Goal: Information Seeking & Learning: Learn about a topic

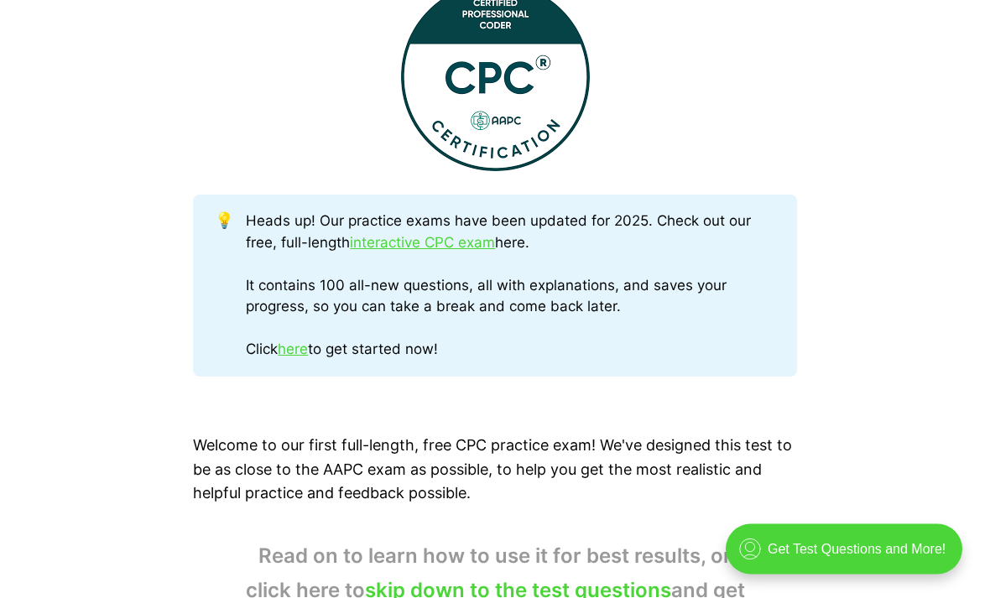
scroll to position [720, 0]
click at [472, 242] on link "interactive CPC exam" at bounding box center [422, 242] width 145 height 17
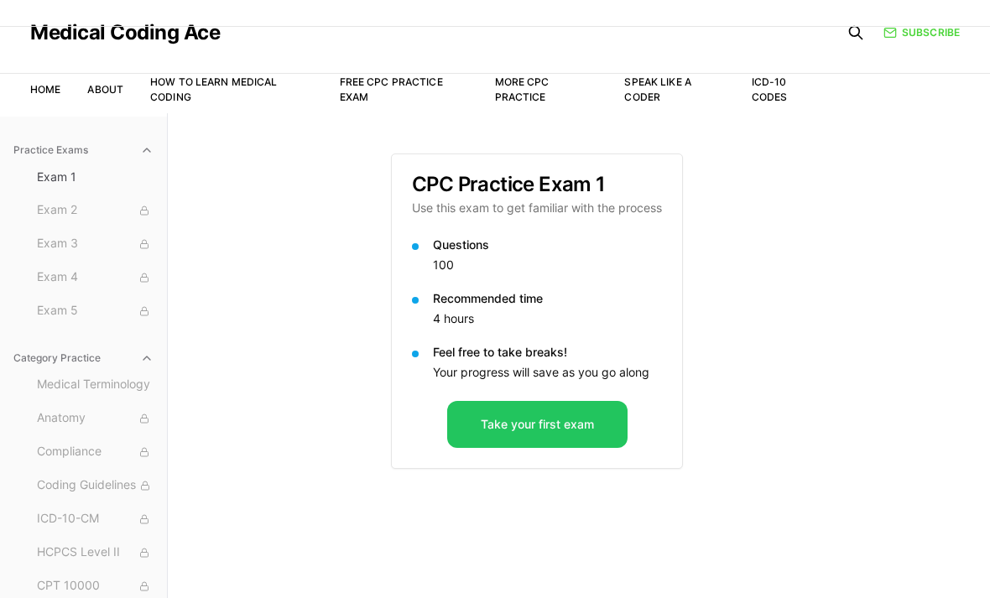
click at [586, 413] on button "Take your first exam" at bounding box center [537, 424] width 180 height 47
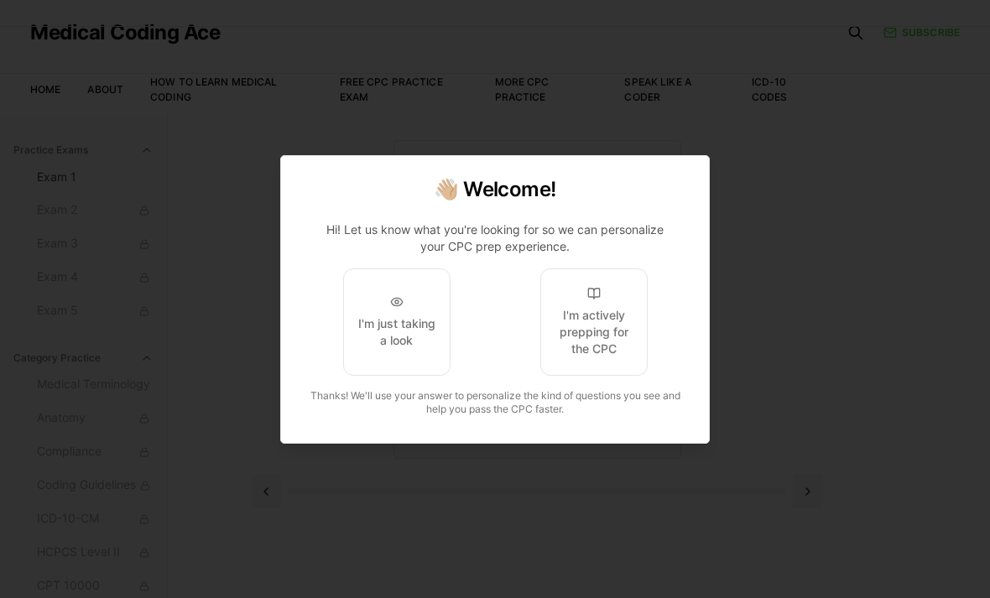
click at [596, 357] on div "I'm actively prepping for the CPC" at bounding box center [594, 332] width 79 height 50
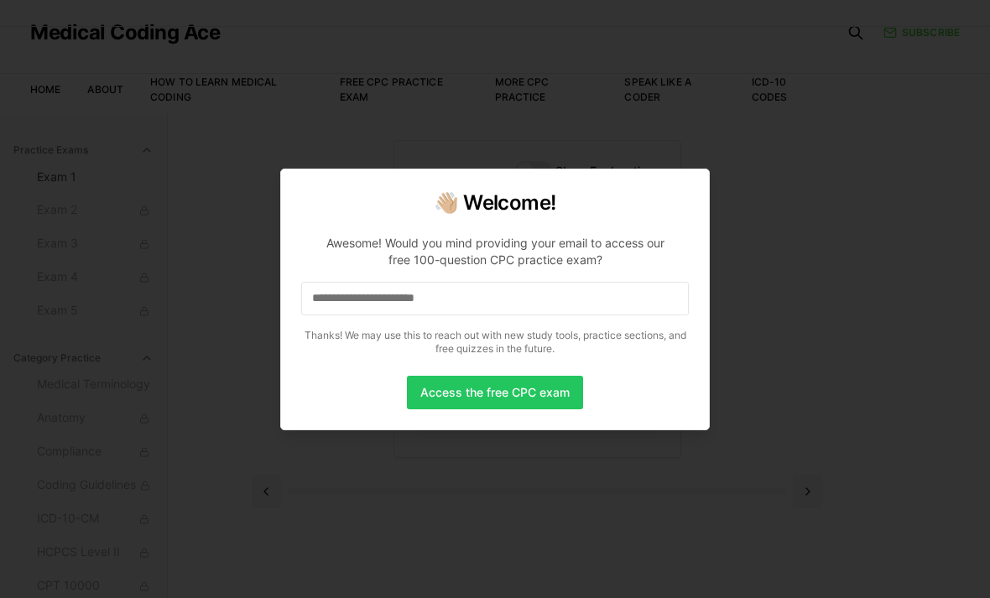
click at [545, 315] on input at bounding box center [495, 299] width 388 height 34
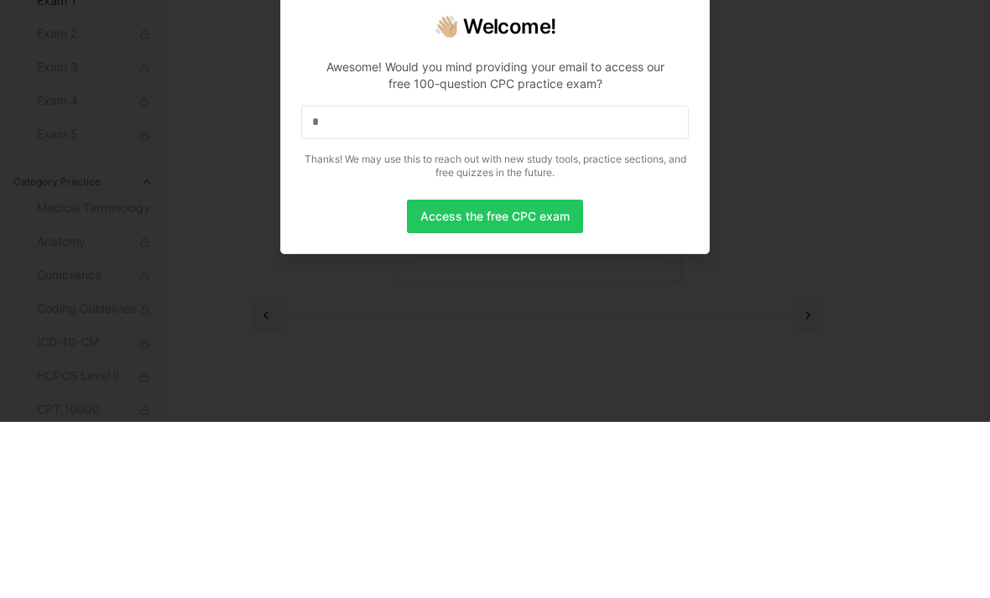
scroll to position [101, 0]
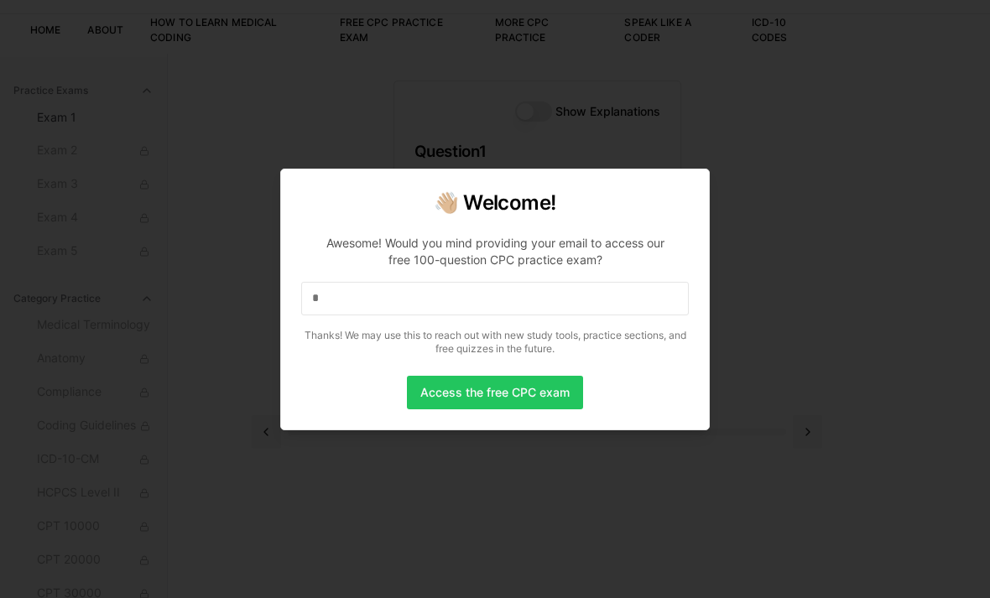
click at [588, 315] on input "*" at bounding box center [495, 299] width 388 height 34
click at [625, 315] on input "**" at bounding box center [495, 299] width 388 height 34
click at [618, 315] on input "***" at bounding box center [495, 299] width 388 height 34
click at [624, 315] on input "****" at bounding box center [495, 299] width 388 height 34
click at [310, 315] on input "***" at bounding box center [495, 299] width 388 height 34
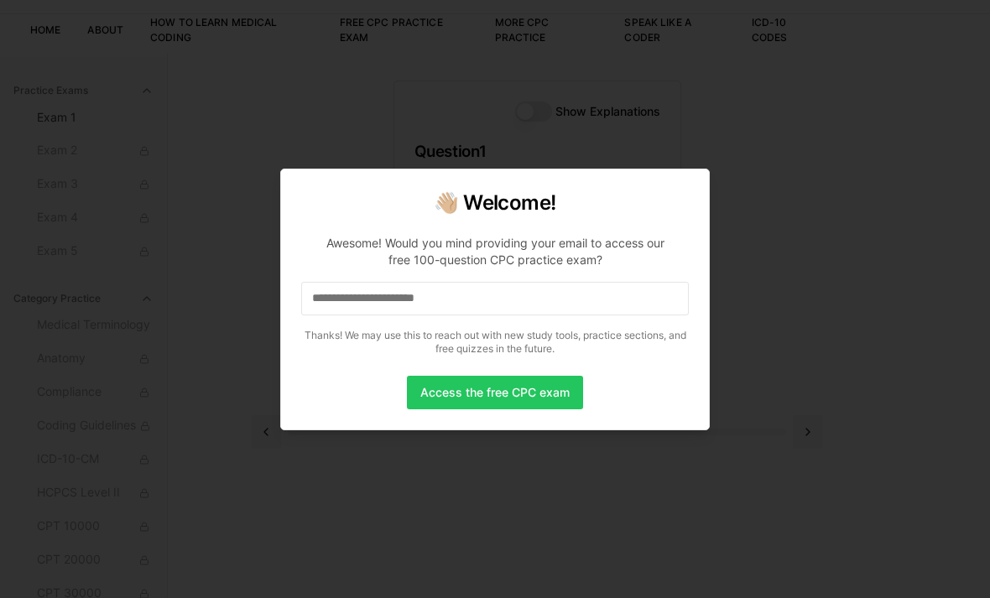
click at [326, 315] on input at bounding box center [495, 299] width 388 height 34
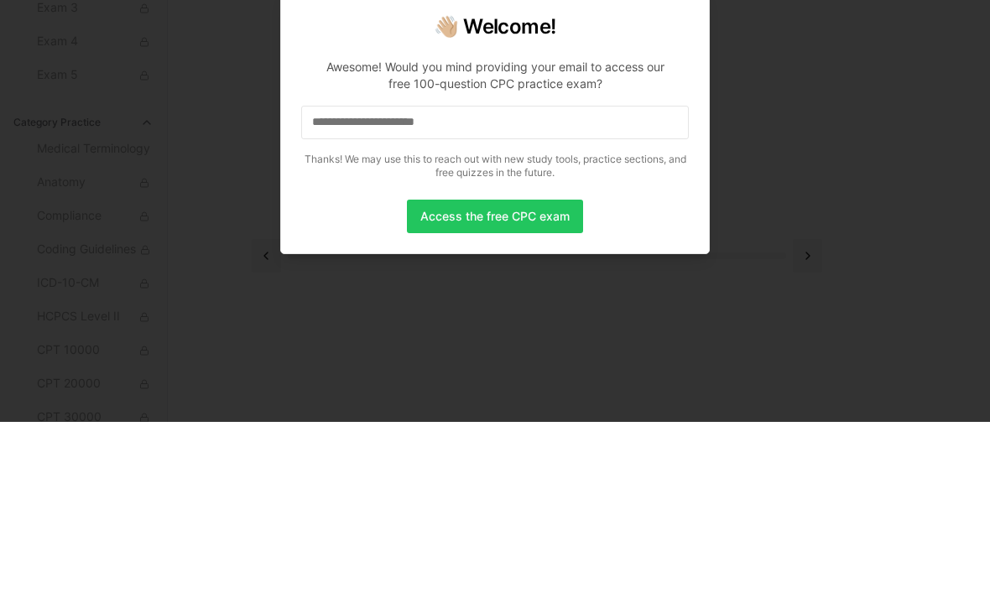
click at [319, 282] on input at bounding box center [495, 299] width 388 height 34
click at [310, 282] on input at bounding box center [495, 299] width 388 height 34
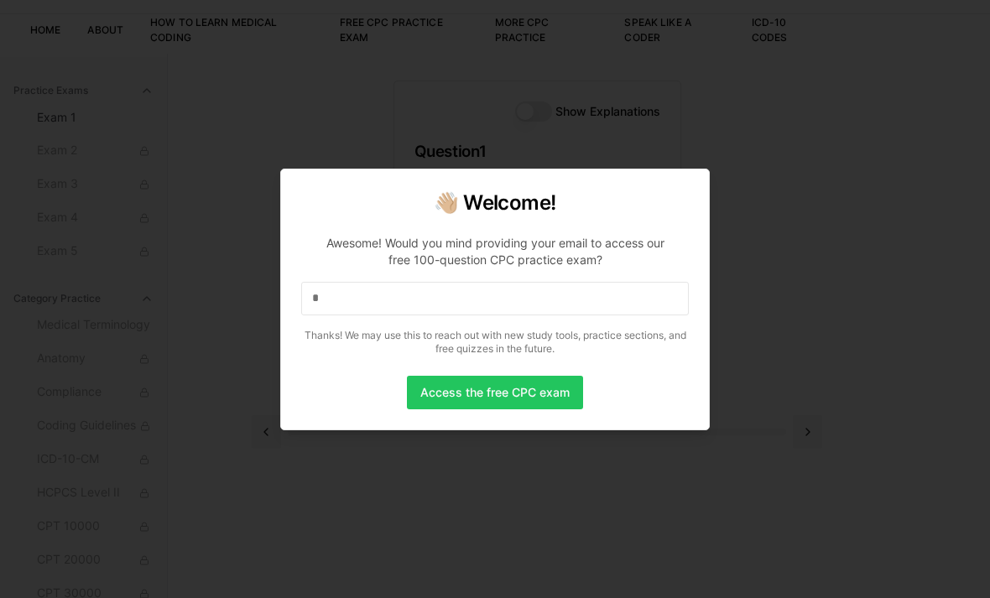
click at [633, 315] on input "*" at bounding box center [495, 299] width 388 height 34
click at [551, 409] on button "Access the free CPC exam" at bounding box center [495, 393] width 176 height 34
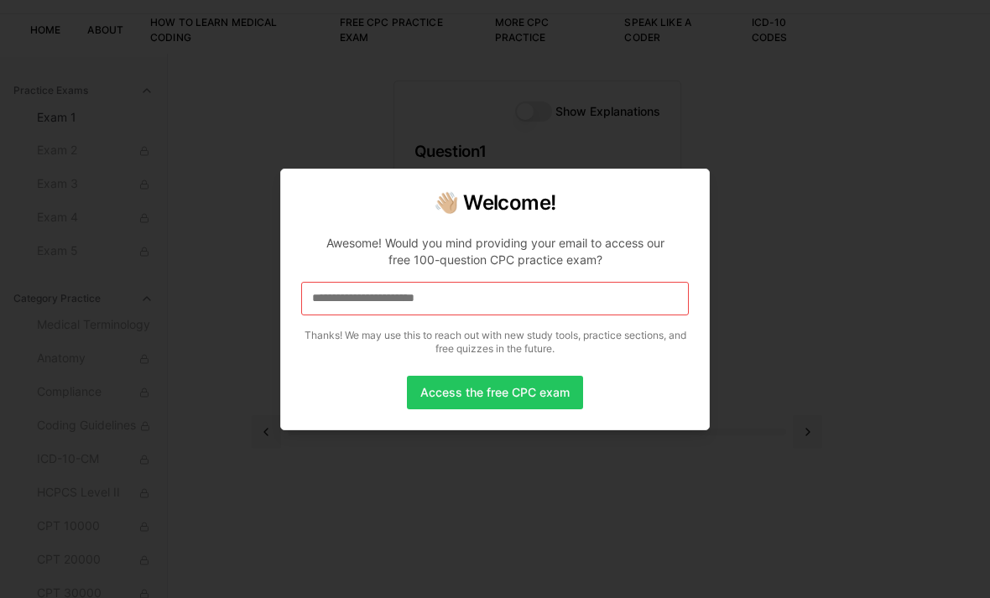
click at [591, 315] on input at bounding box center [495, 299] width 388 height 34
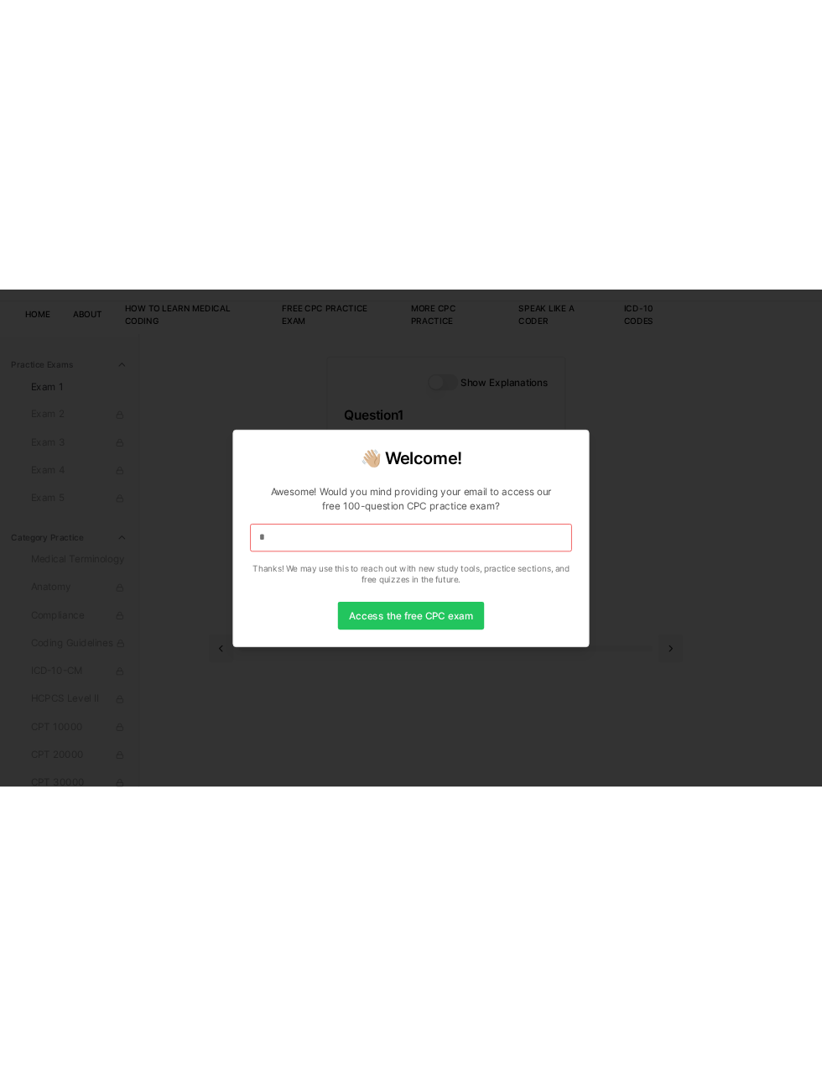
scroll to position [0, 0]
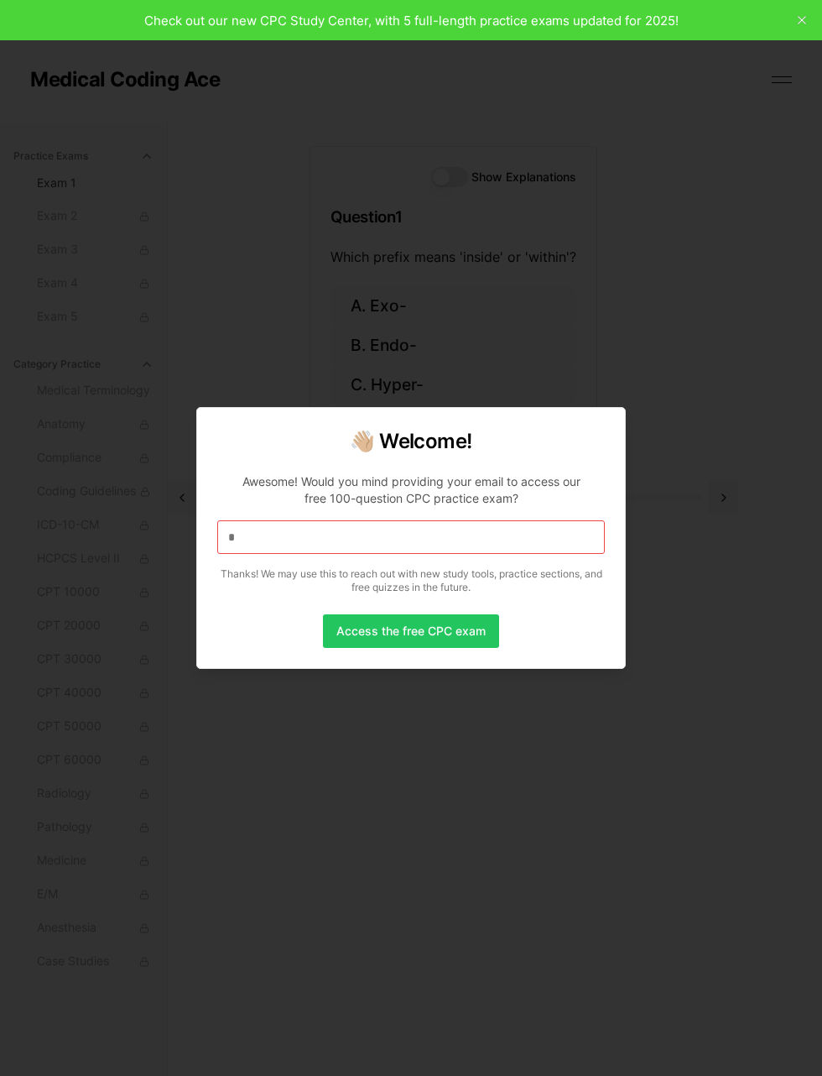
click at [490, 549] on p "Awesome! Would you mind providing your email to access our free 100-question CP…" at bounding box center [411, 530] width 388 height 141
click at [517, 554] on input "*" at bounding box center [411, 537] width 388 height 34
click at [608, 597] on div at bounding box center [411, 538] width 822 height 1076
click at [513, 554] on input "**" at bounding box center [411, 537] width 388 height 34
click at [294, 554] on input "***" at bounding box center [411, 537] width 388 height 34
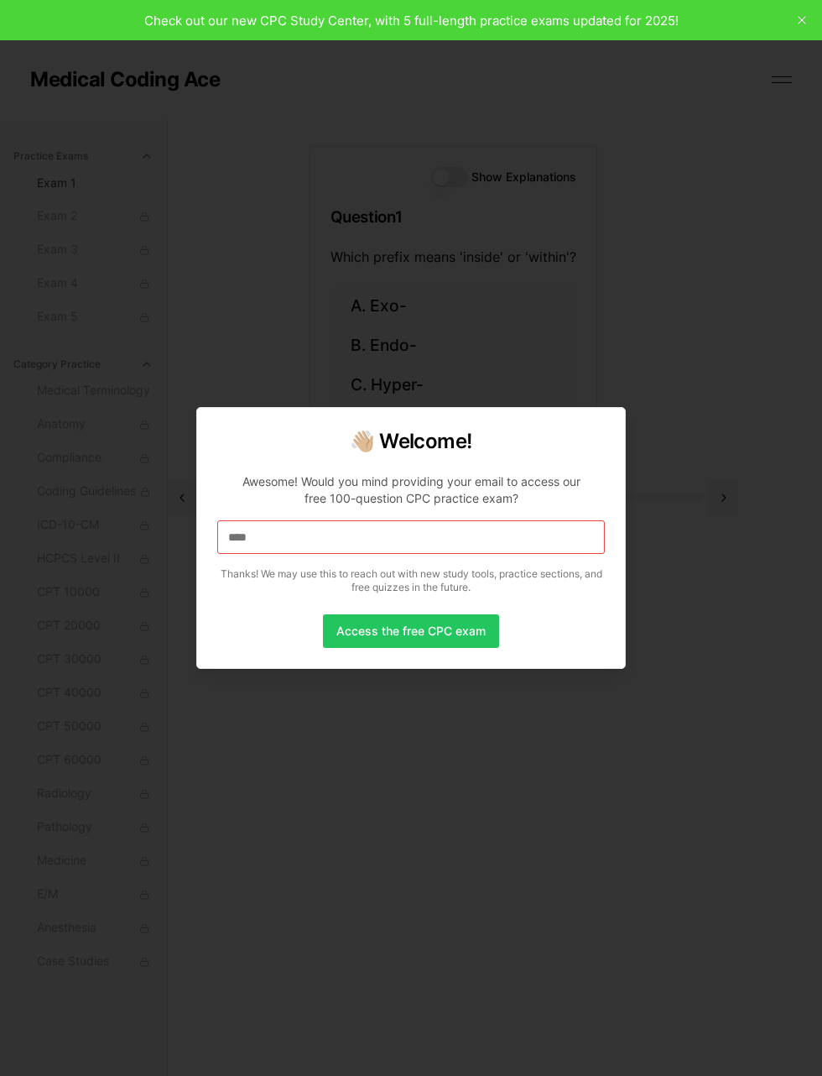
click at [295, 554] on input "****" at bounding box center [411, 537] width 388 height 34
click at [280, 554] on input "*****" at bounding box center [411, 537] width 388 height 34
click at [276, 554] on input "******" at bounding box center [411, 537] width 388 height 34
click at [289, 554] on input "*******" at bounding box center [411, 537] width 388 height 34
click at [302, 554] on input "*******" at bounding box center [411, 537] width 388 height 34
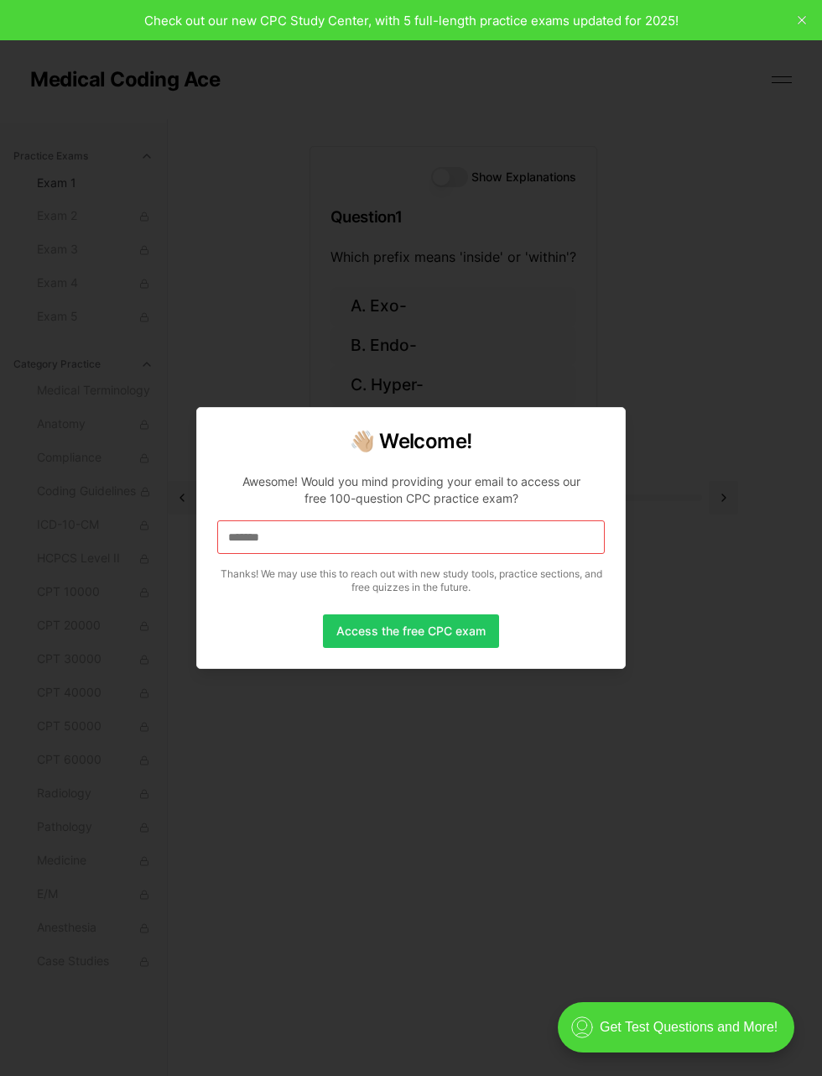
click at [359, 544] on input "*******" at bounding box center [411, 537] width 388 height 34
click at [468, 597] on button "Access the free CPC exam" at bounding box center [411, 631] width 176 height 34
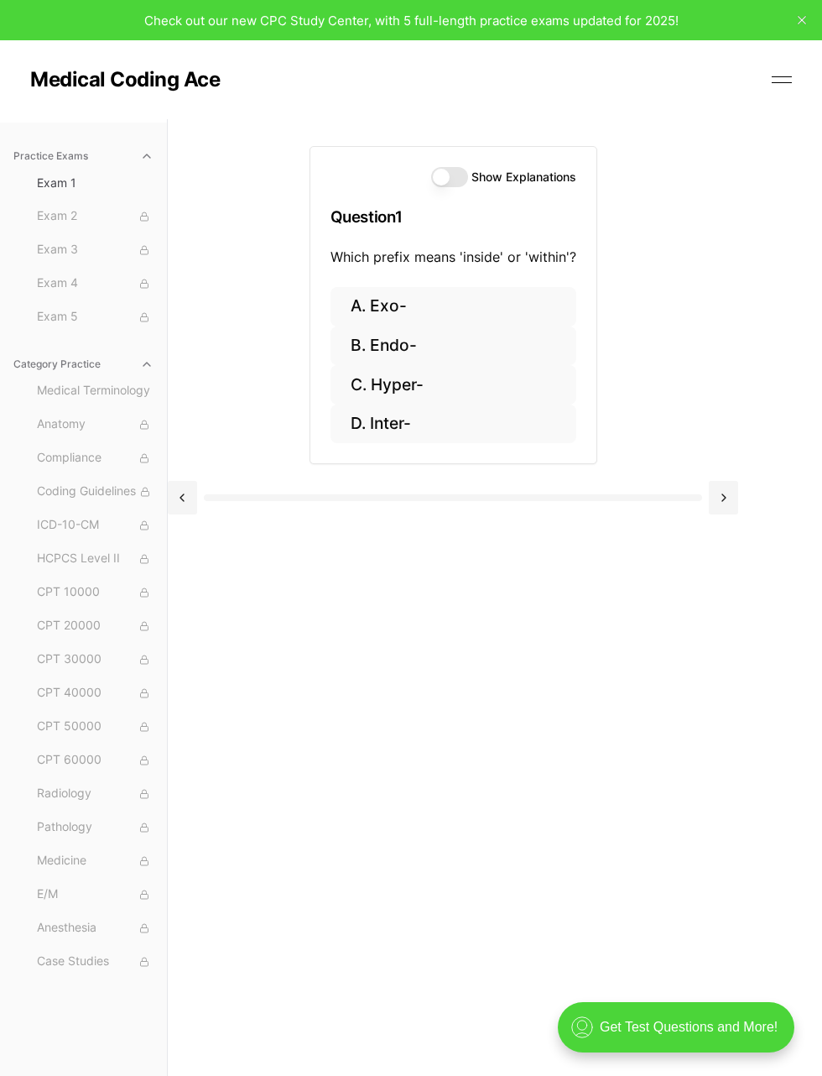
click at [379, 427] on button "D. Inter-" at bounding box center [454, 423] width 246 height 39
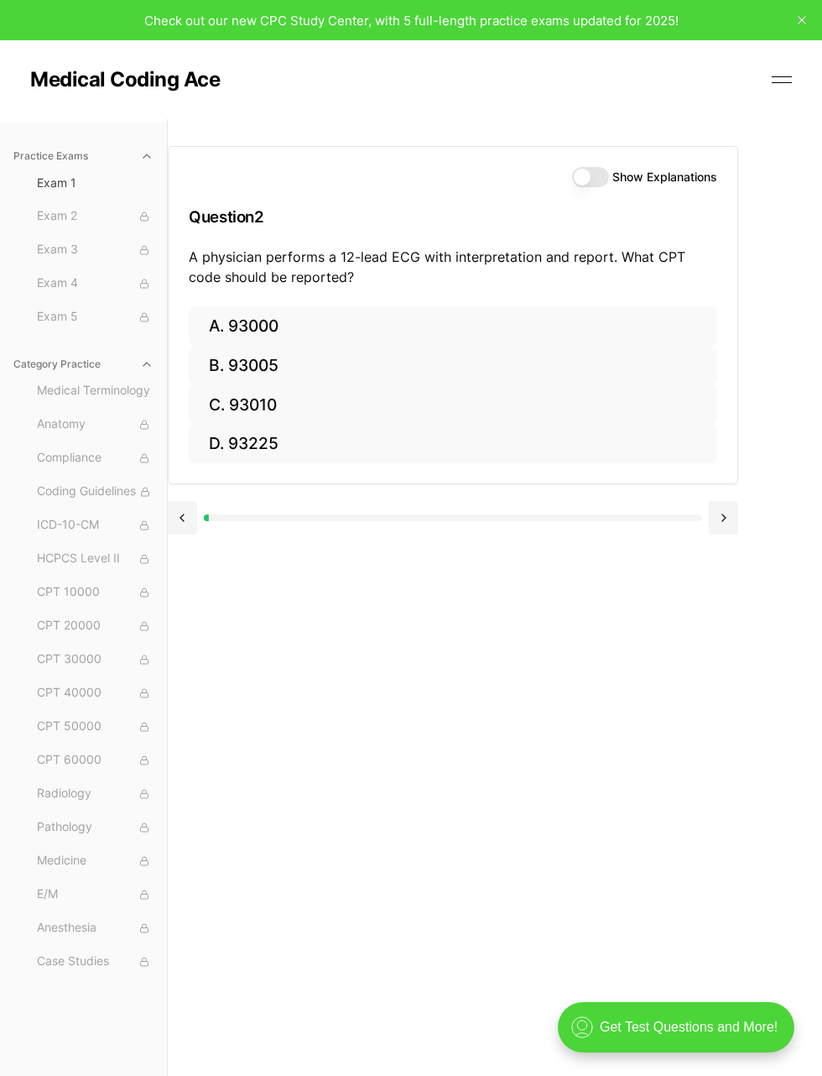
click at [598, 176] on button "Show Explanations" at bounding box center [590, 177] width 37 height 20
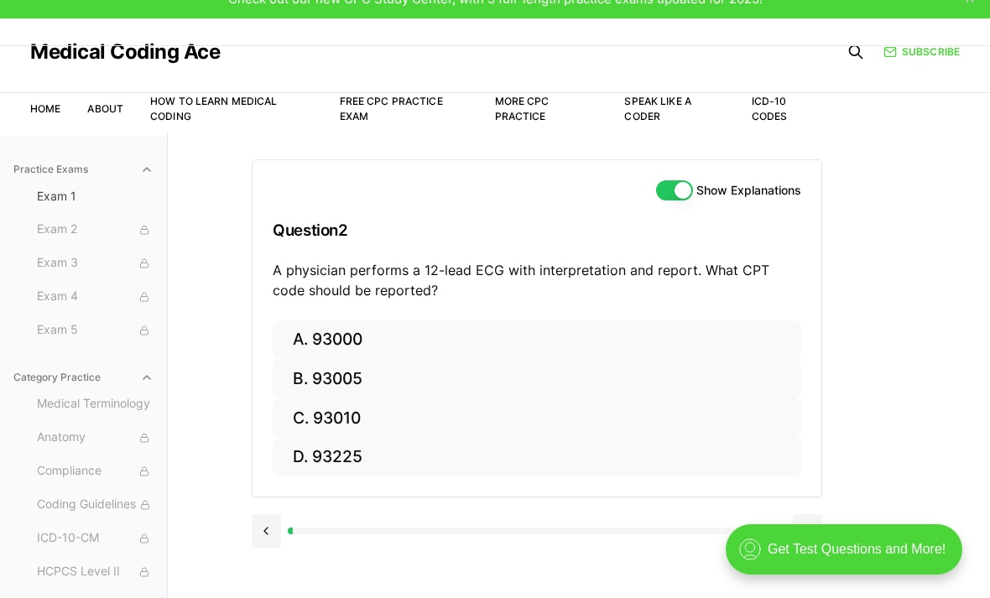
scroll to position [40, 0]
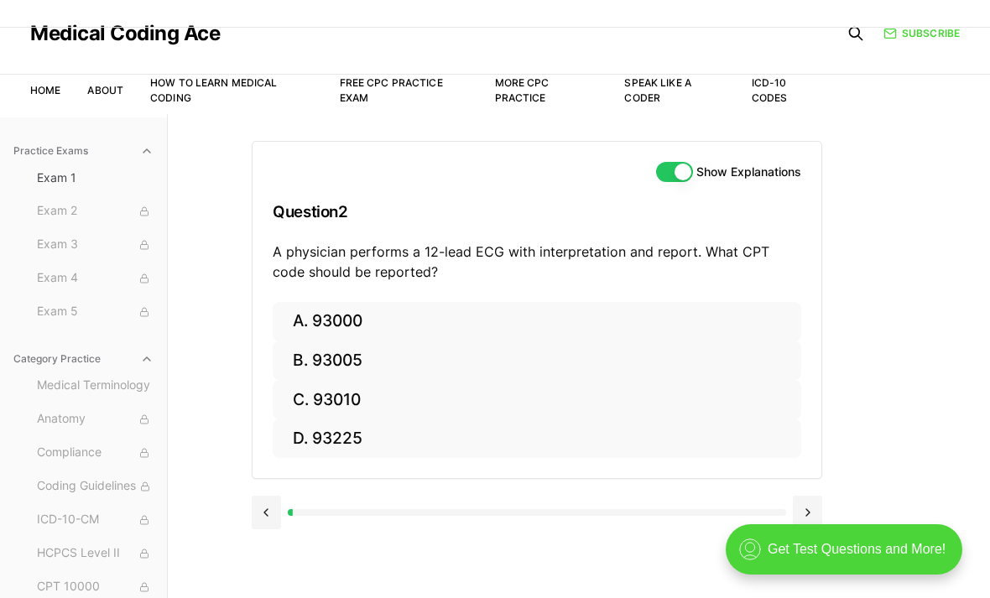
click at [323, 227] on h3 "Question 2" at bounding box center [537, 212] width 529 height 50
click at [560, 231] on h3 "Question 2" at bounding box center [537, 212] width 529 height 50
click at [667, 163] on button "Show Explanations" at bounding box center [674, 172] width 37 height 20
click at [291, 396] on button "C. 93010" at bounding box center [537, 399] width 529 height 39
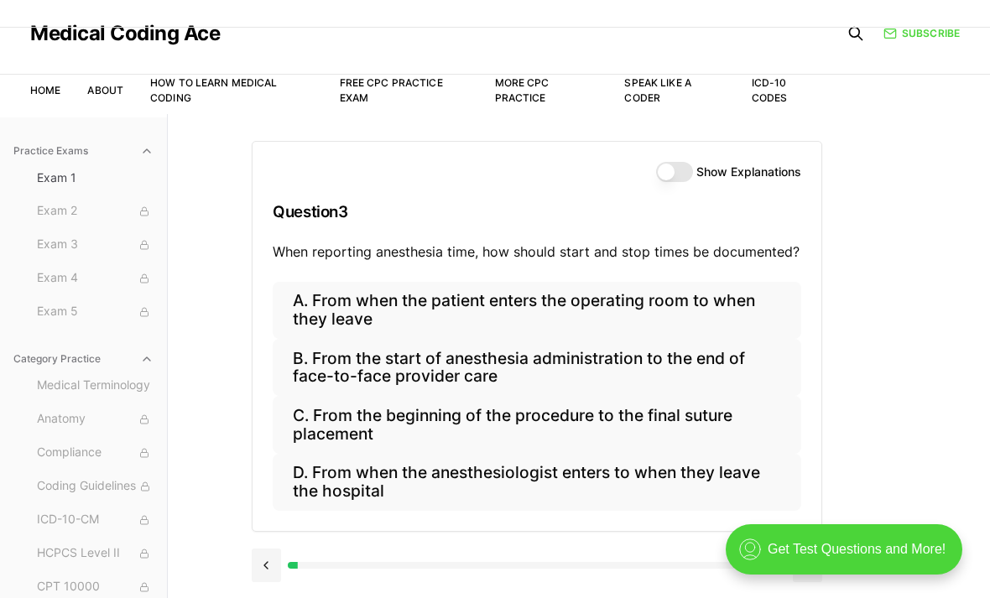
click at [260, 550] on button at bounding box center [266, 566] width 29 height 34
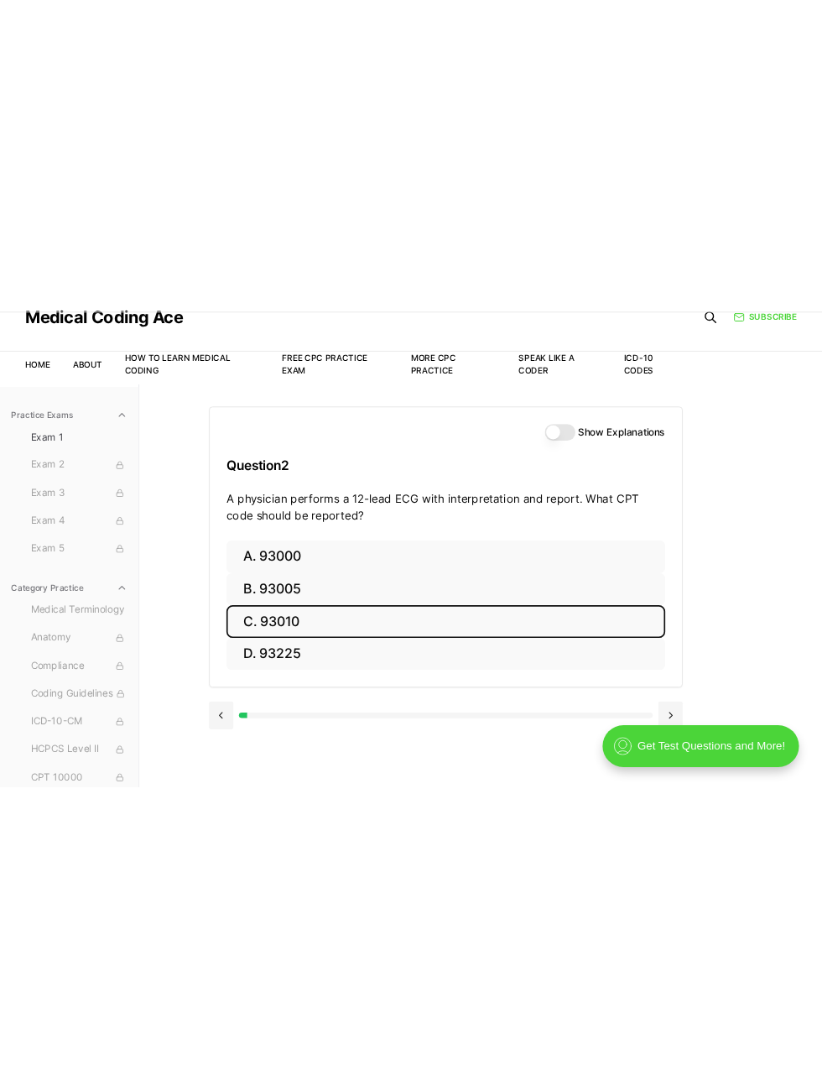
scroll to position [0, 0]
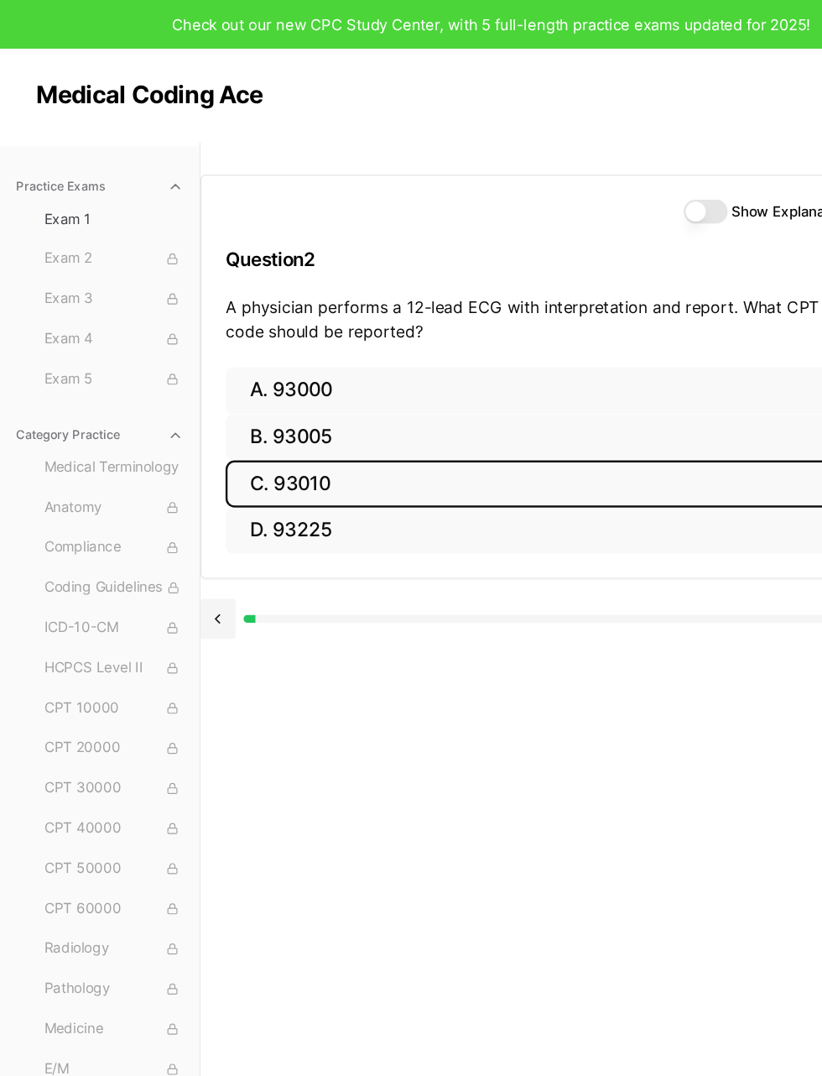
click at [280, 445] on button "D. 93225" at bounding box center [453, 444] width 529 height 39
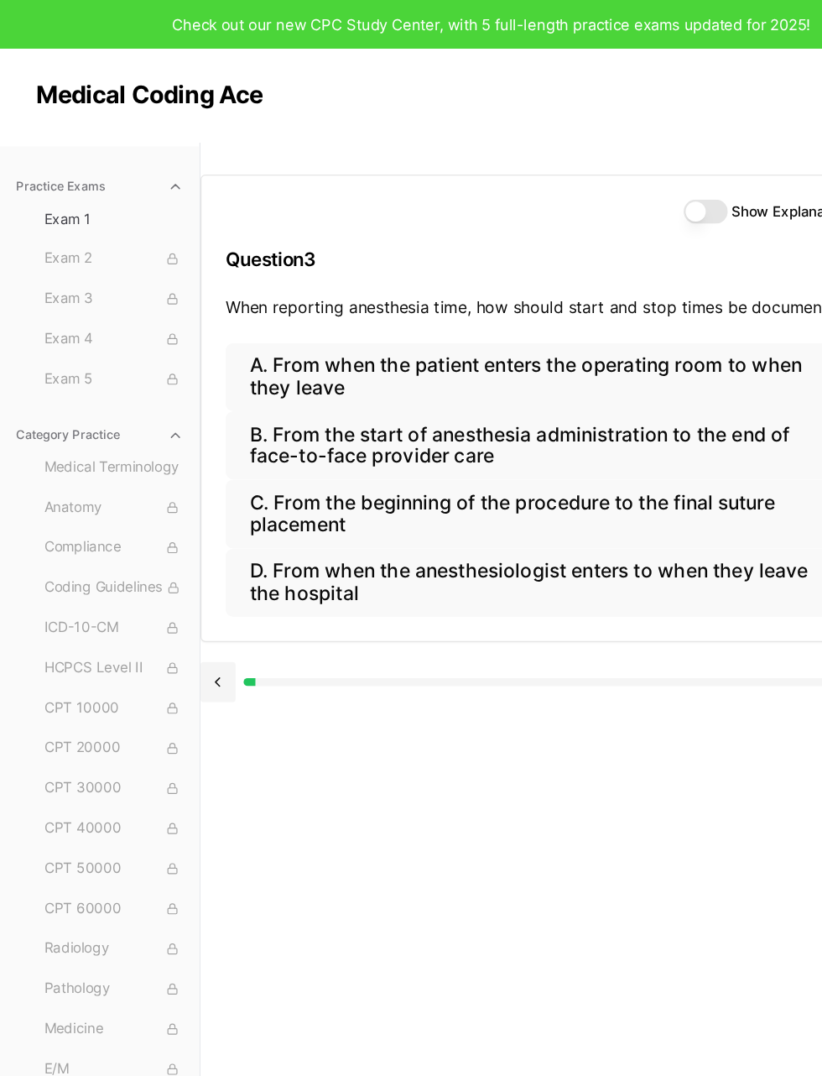
click at [281, 426] on button "C. From the beginning of the procedure to the final suture placement" at bounding box center [453, 429] width 529 height 57
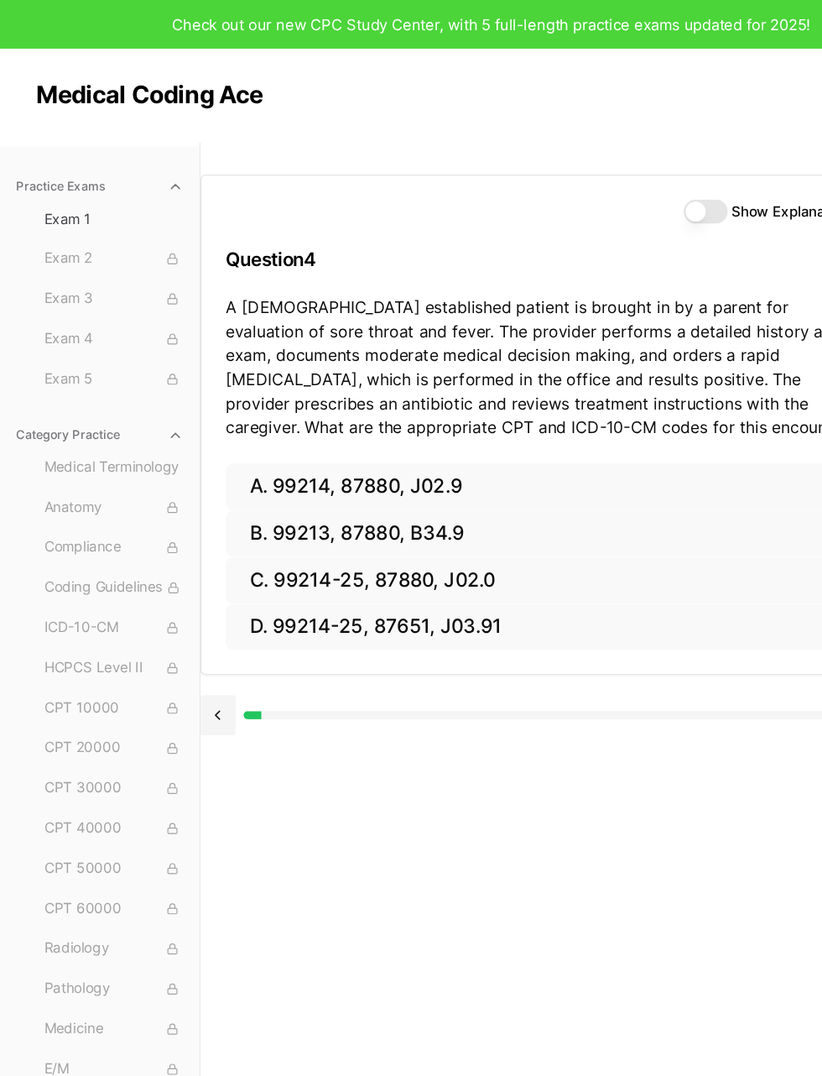
click at [189, 595] on button at bounding box center [182, 598] width 29 height 34
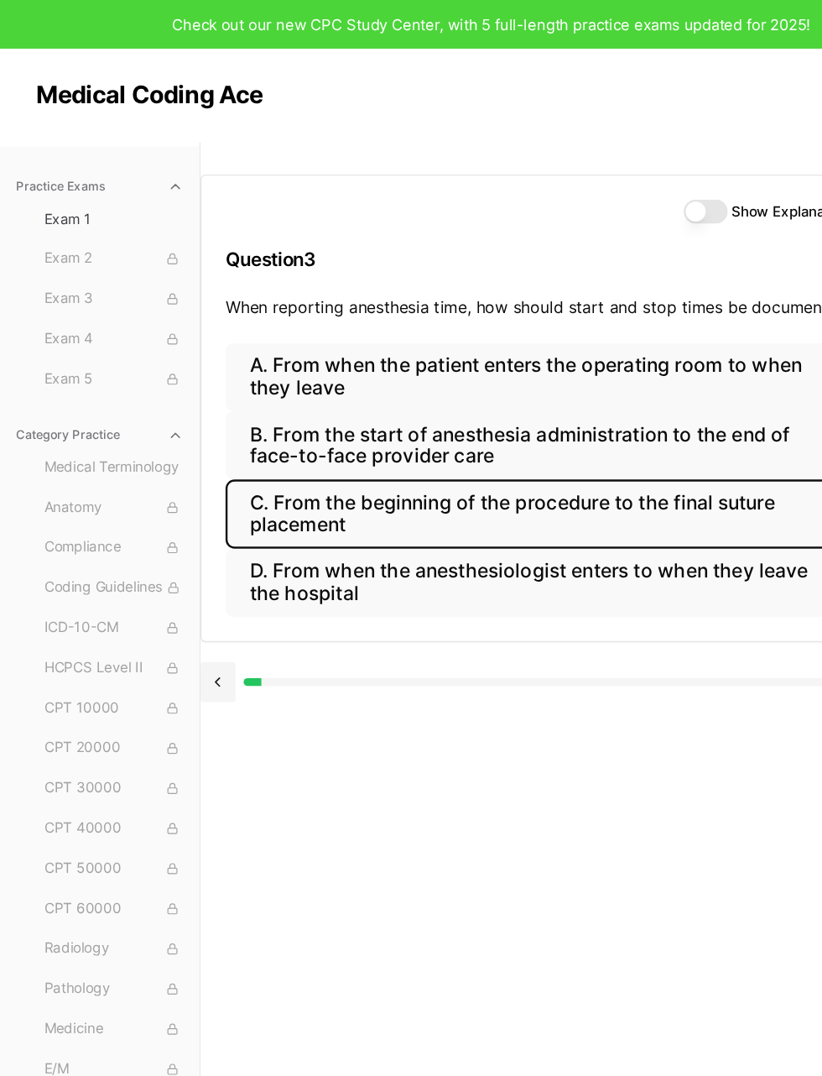
click at [182, 575] on button at bounding box center [182, 571] width 29 height 34
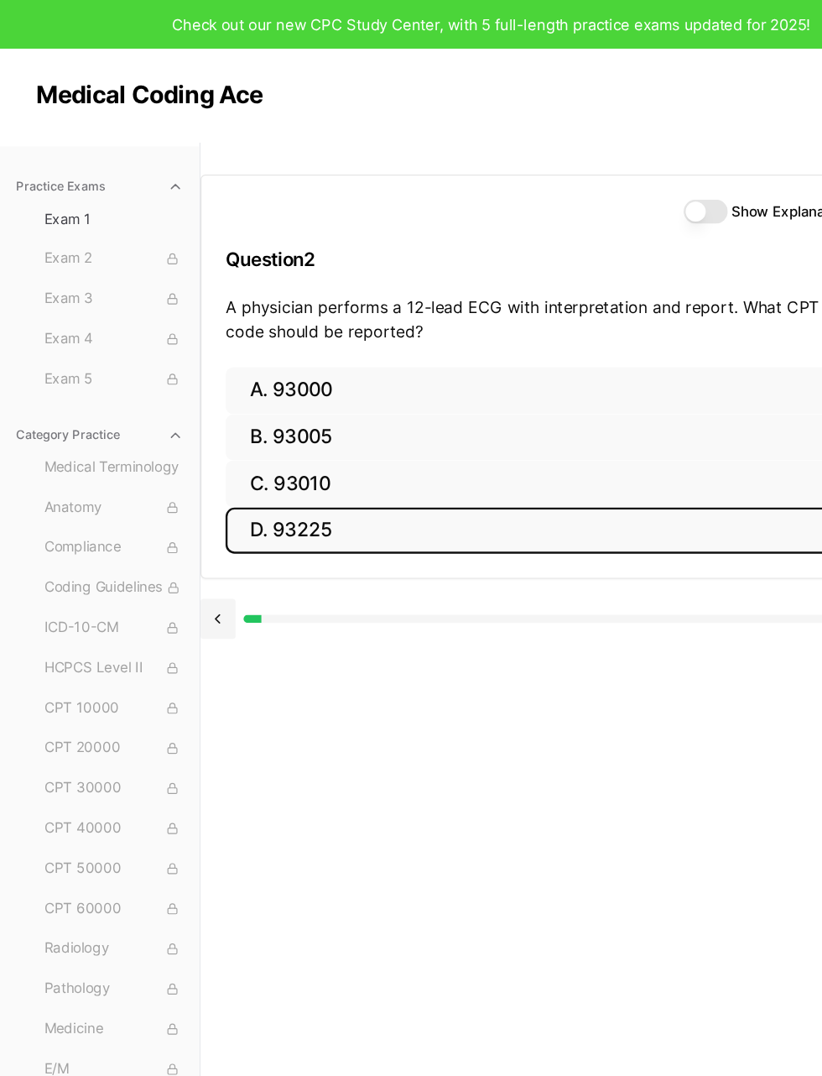
click at [364, 325] on button "A. 93000" at bounding box center [453, 326] width 529 height 39
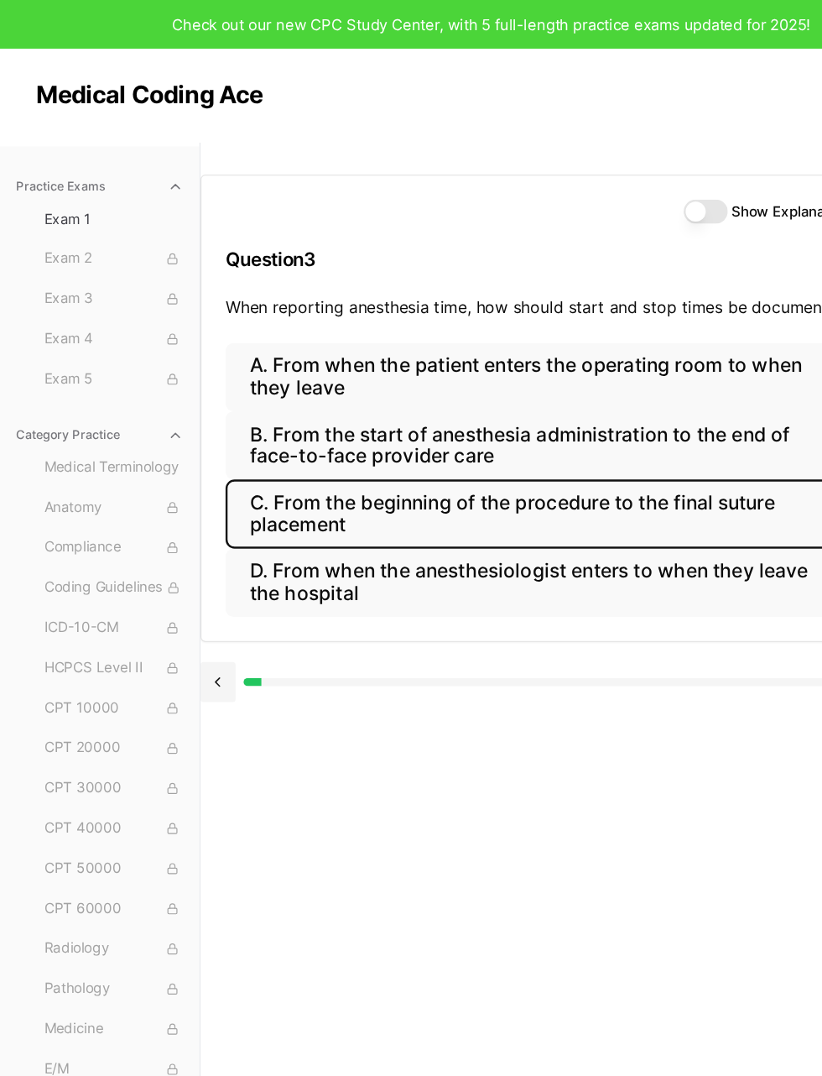
click at [189, 569] on button at bounding box center [182, 571] width 29 height 34
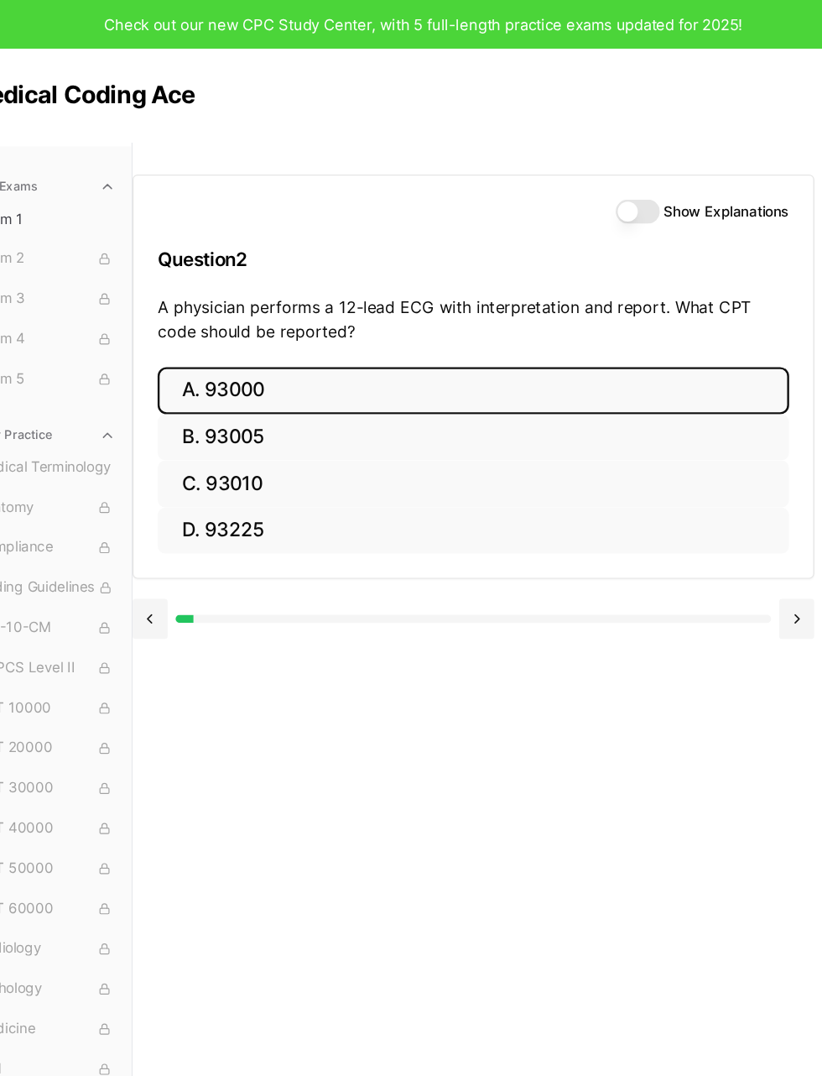
click at [530, 315] on button "A. 93000" at bounding box center [453, 326] width 529 height 39
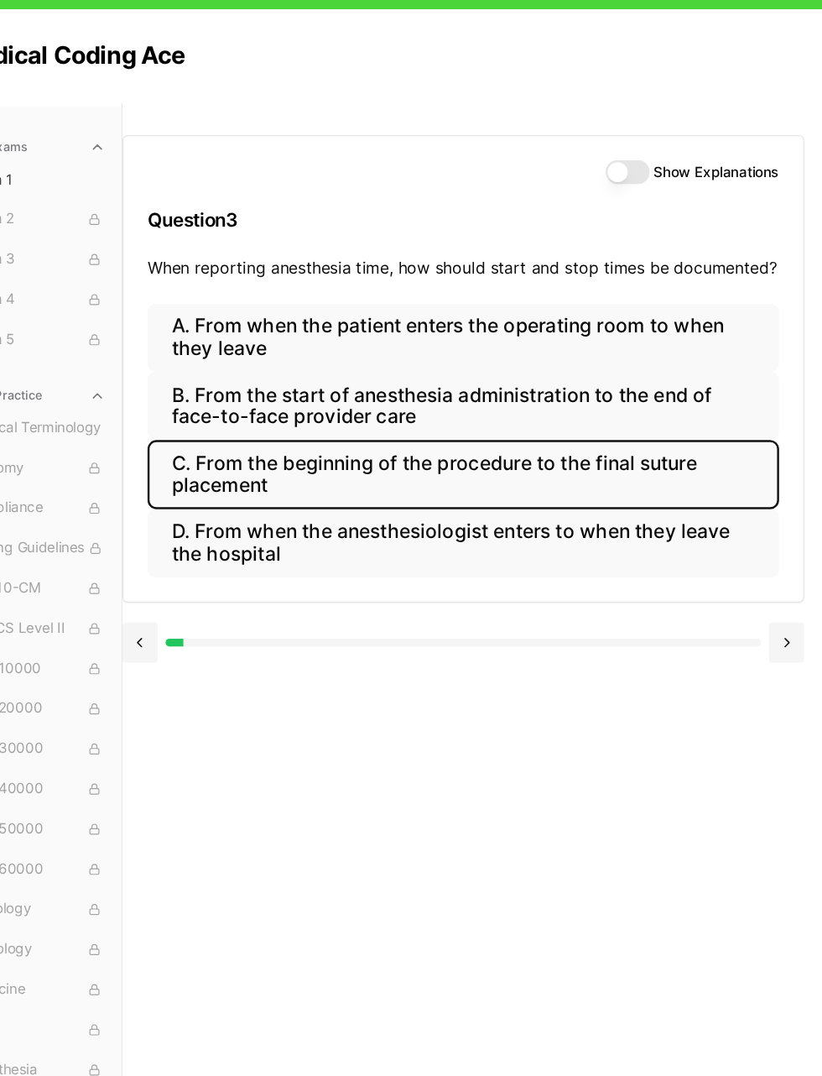
click at [524, 404] on button "C. From the beginning of the procedure to the final suture placement" at bounding box center [453, 429] width 529 height 57
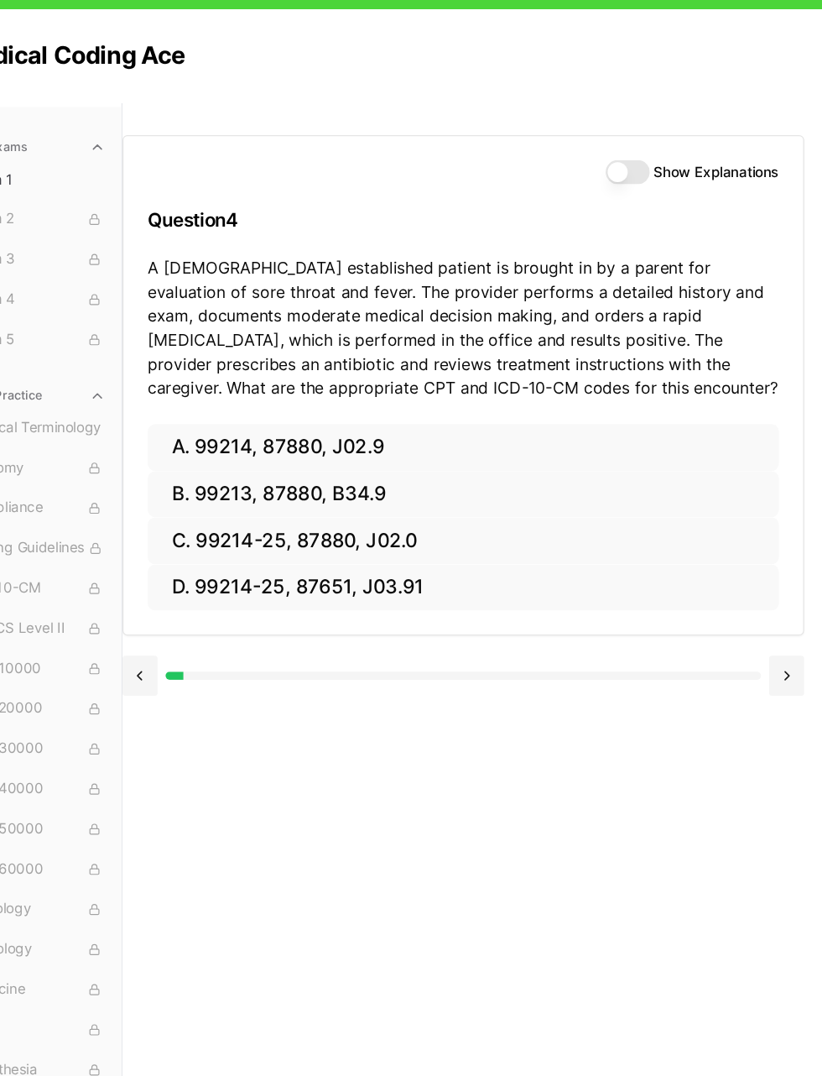
click at [675, 597] on div "Show Explanations Question 4 A 6-year-old established patient is brought in by …" at bounding box center [495, 657] width 654 height 1076
click at [658, 597] on div "Show Explanations Question 4 A 6-year-old established patient is brought in by …" at bounding box center [495, 657] width 654 height 1076
click at [373, 466] on button "C. 99214-25, 87880, J02.0" at bounding box center [453, 485] width 529 height 39
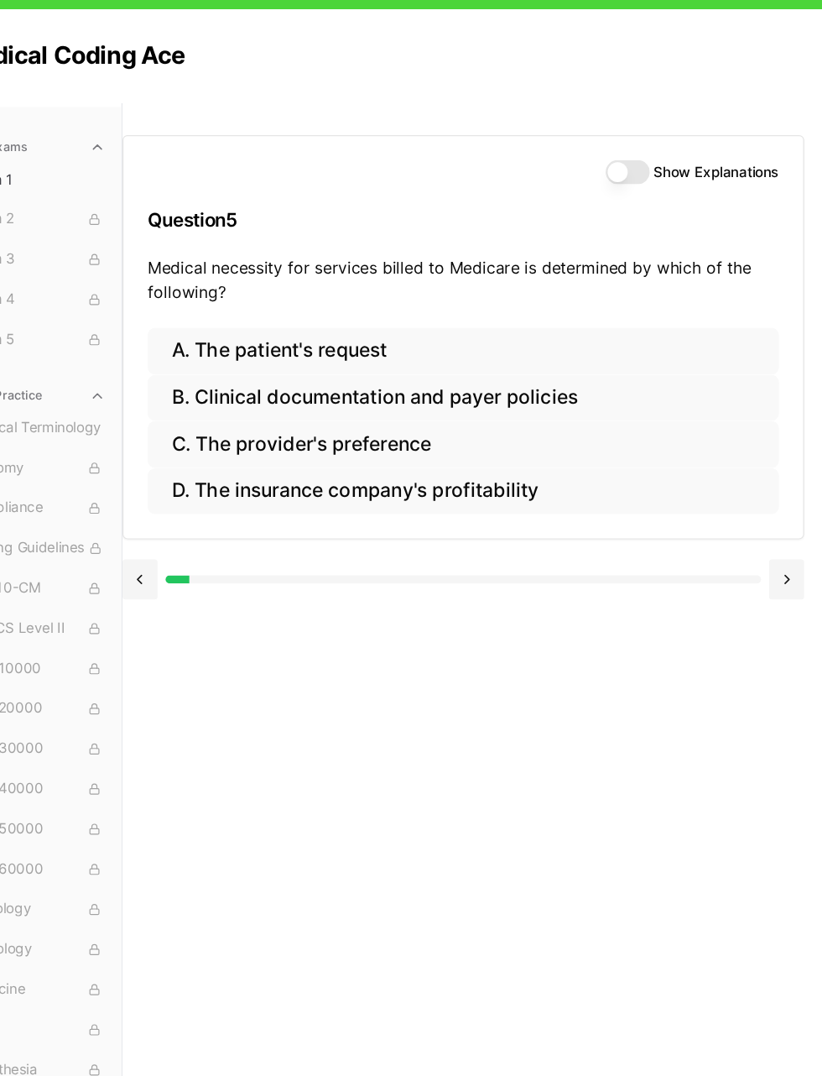
click at [508, 347] on button "B. Clinical documentation and payer policies" at bounding box center [453, 366] width 529 height 39
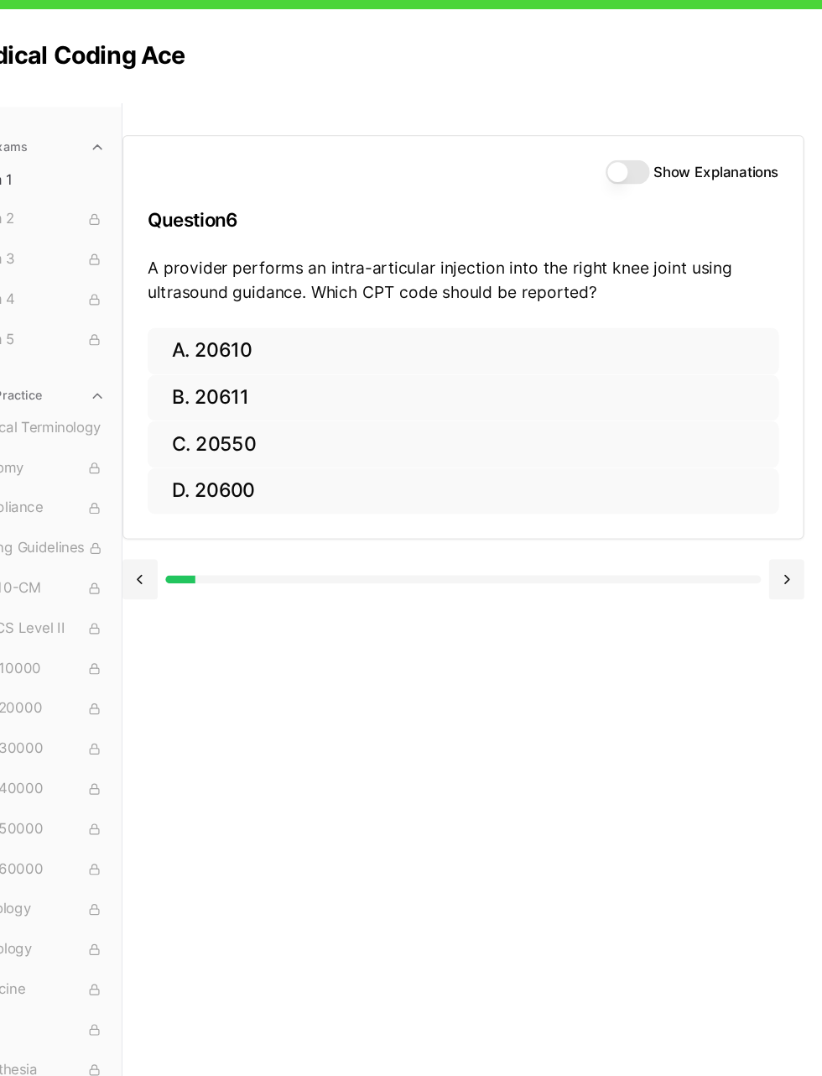
click at [451, 347] on button "B. 20611" at bounding box center [453, 366] width 529 height 39
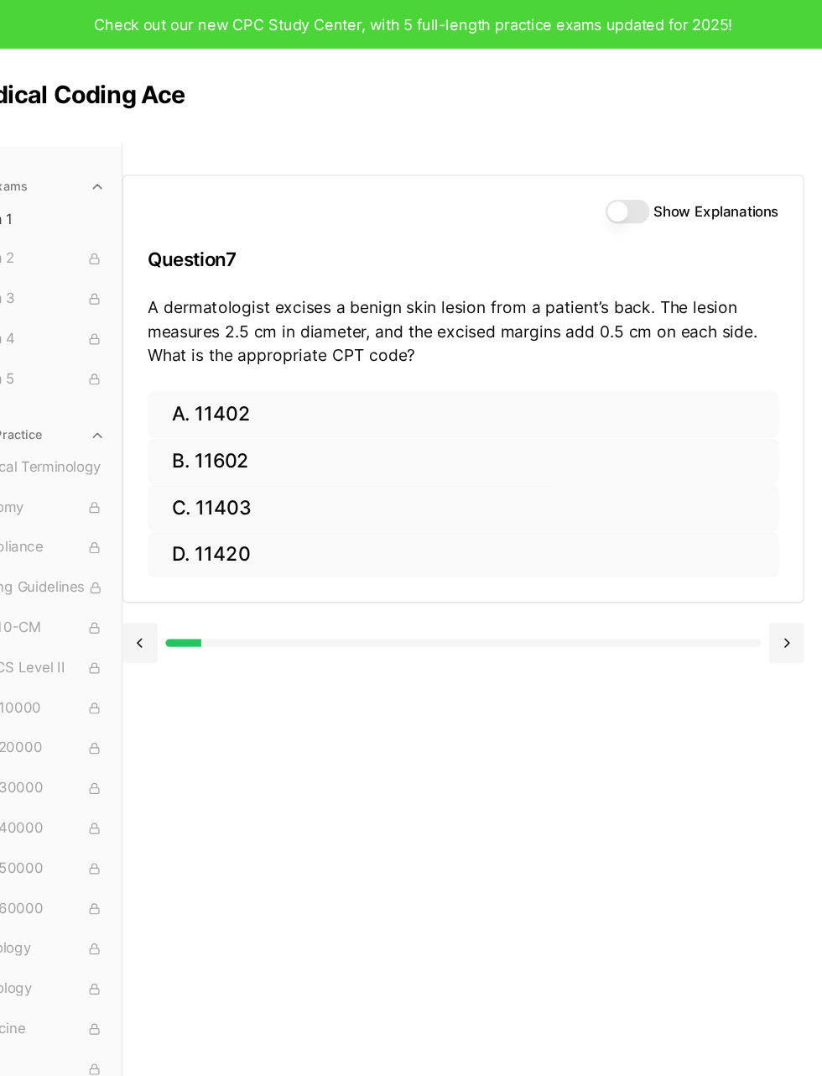
click at [644, 102] on div "Medical Coding Ace Home About How to Learn Medical Coding Free CPC Practice Exa…" at bounding box center [411, 79] width 762 height 79
click at [644, 150] on div "Show Explanations Question 7 A dermatologist excises a benign skin lesion from …" at bounding box center [453, 237] width 569 height 180
click at [644, 28] on div "Check out our new CPC Study Center, with 5 full-length practice exams updated f…" at bounding box center [411, 20] width 822 height 40
click at [644, 30] on div "Check out our new CPC Study Center, with 5 full-length practice exams updated f…" at bounding box center [411, 20] width 822 height 40
click at [231, 403] on button "B. 11602" at bounding box center [453, 386] width 529 height 39
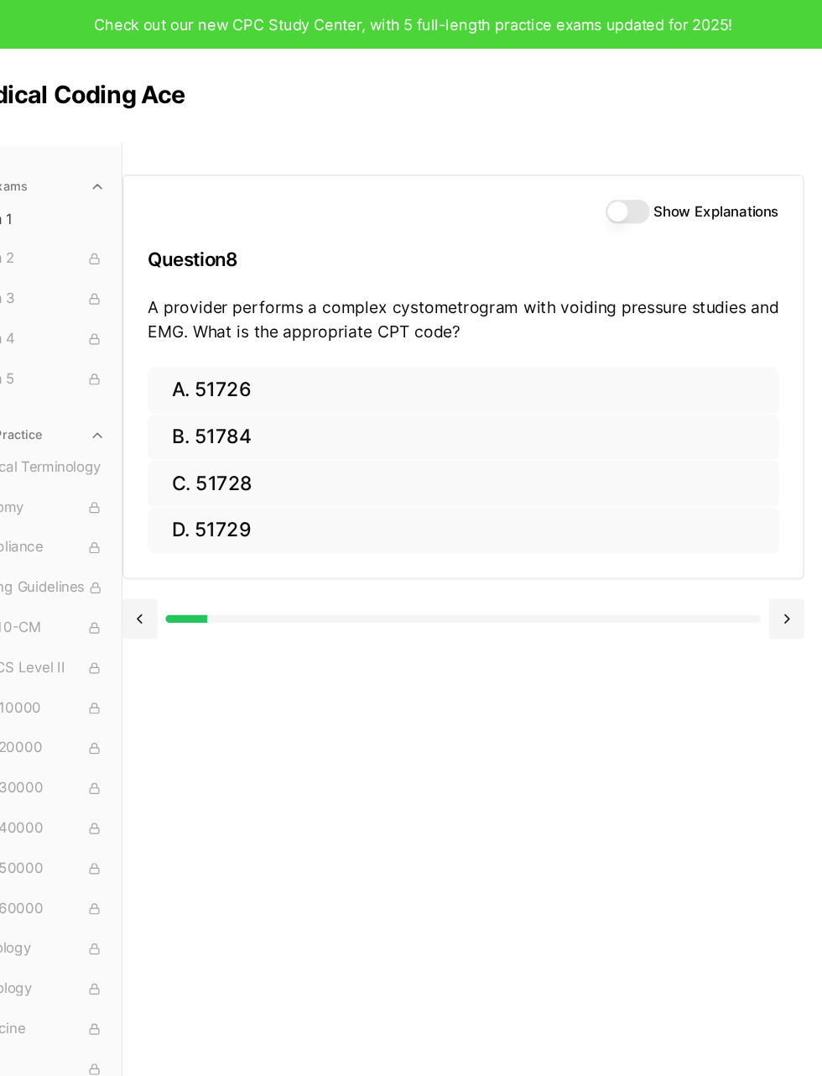
click at [168, 501] on button at bounding box center [182, 518] width 29 height 34
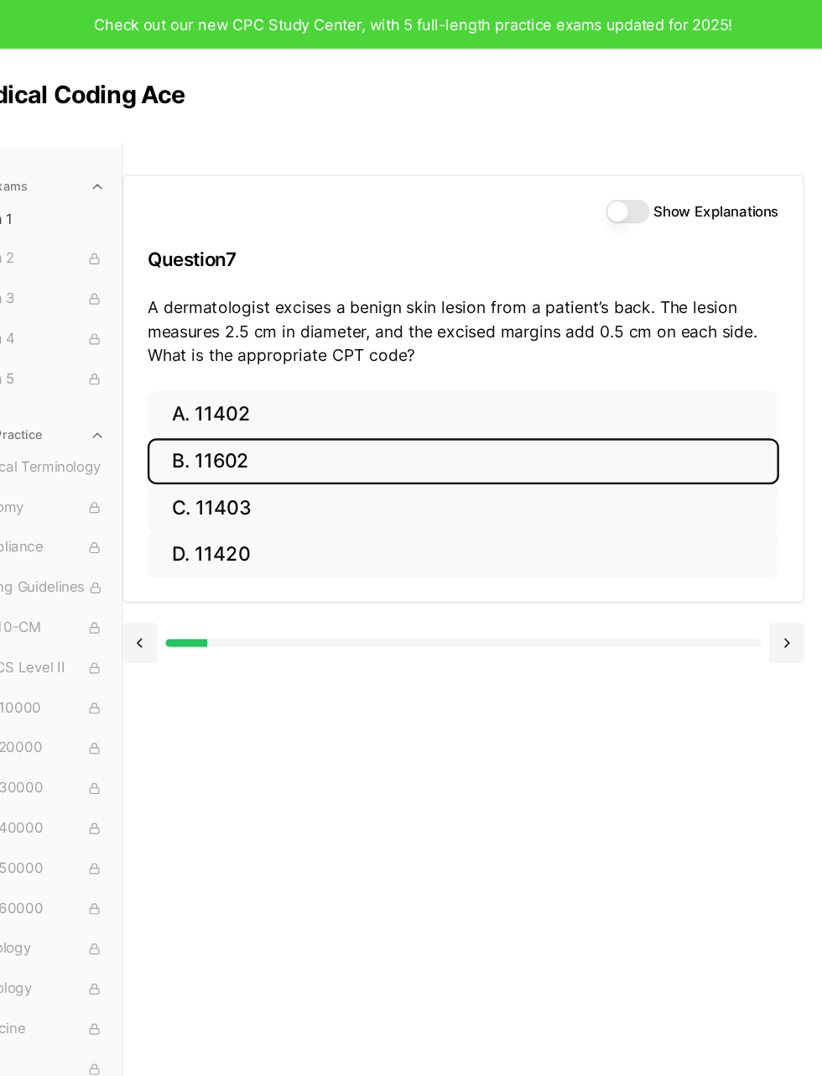
click at [216, 428] on button "C. 11403" at bounding box center [453, 424] width 529 height 39
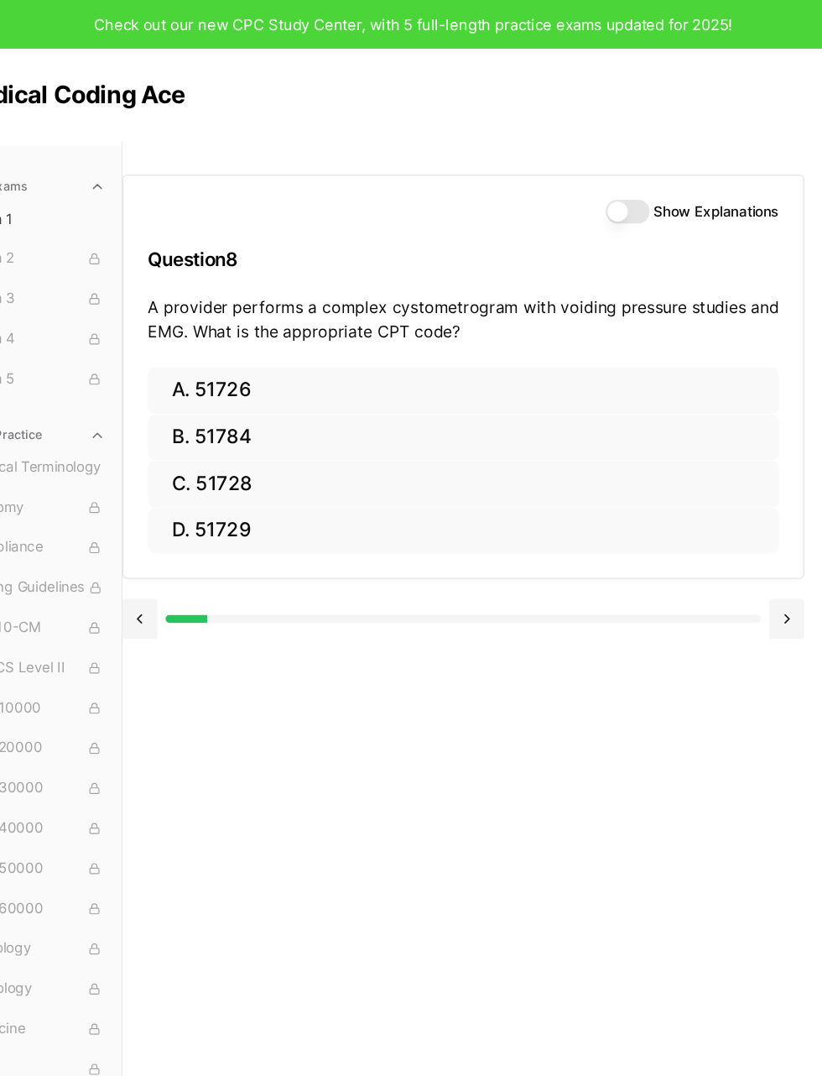
click at [168, 513] on button at bounding box center [182, 518] width 29 height 34
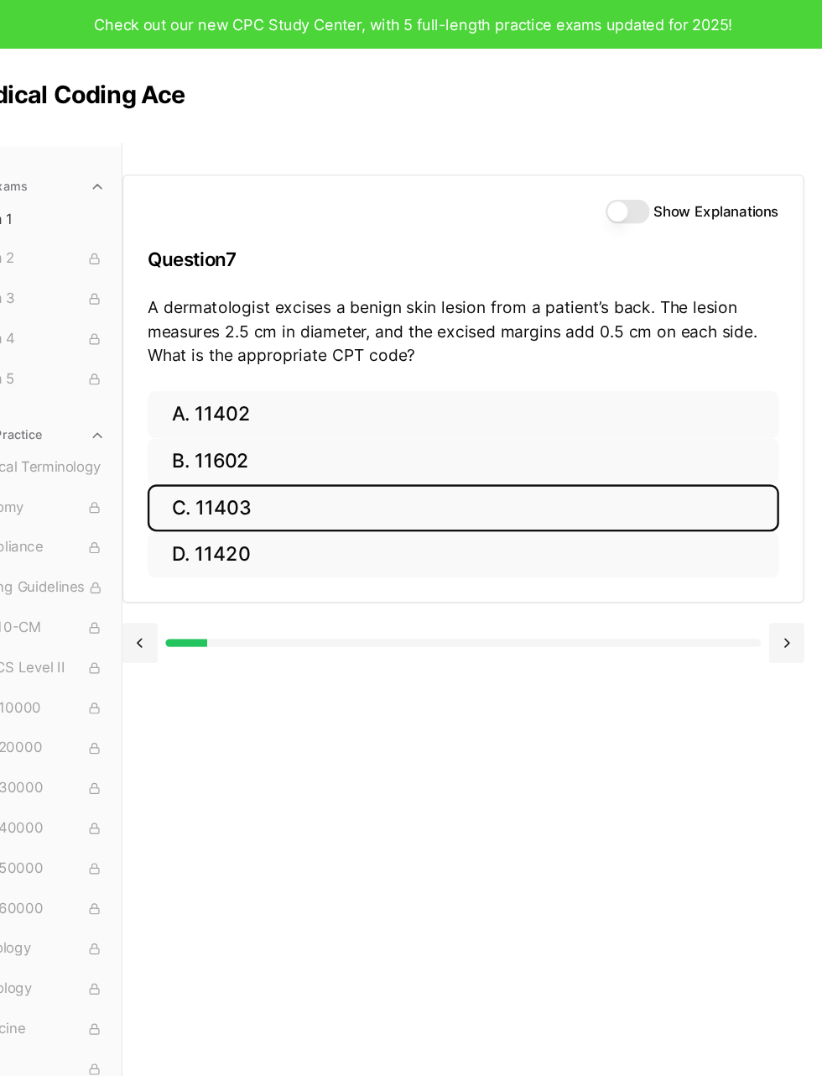
click at [709, 547] on button at bounding box center [723, 538] width 29 height 34
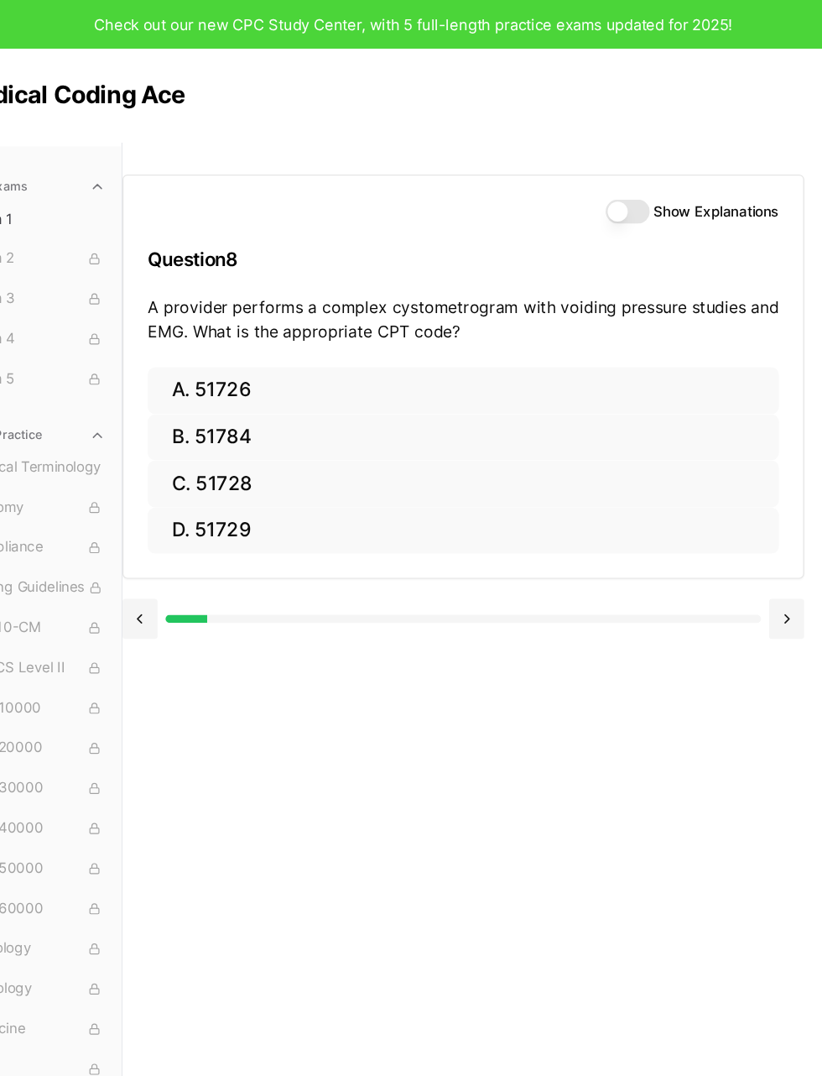
click at [189, 357] on button "B. 51784" at bounding box center [453, 366] width 529 height 39
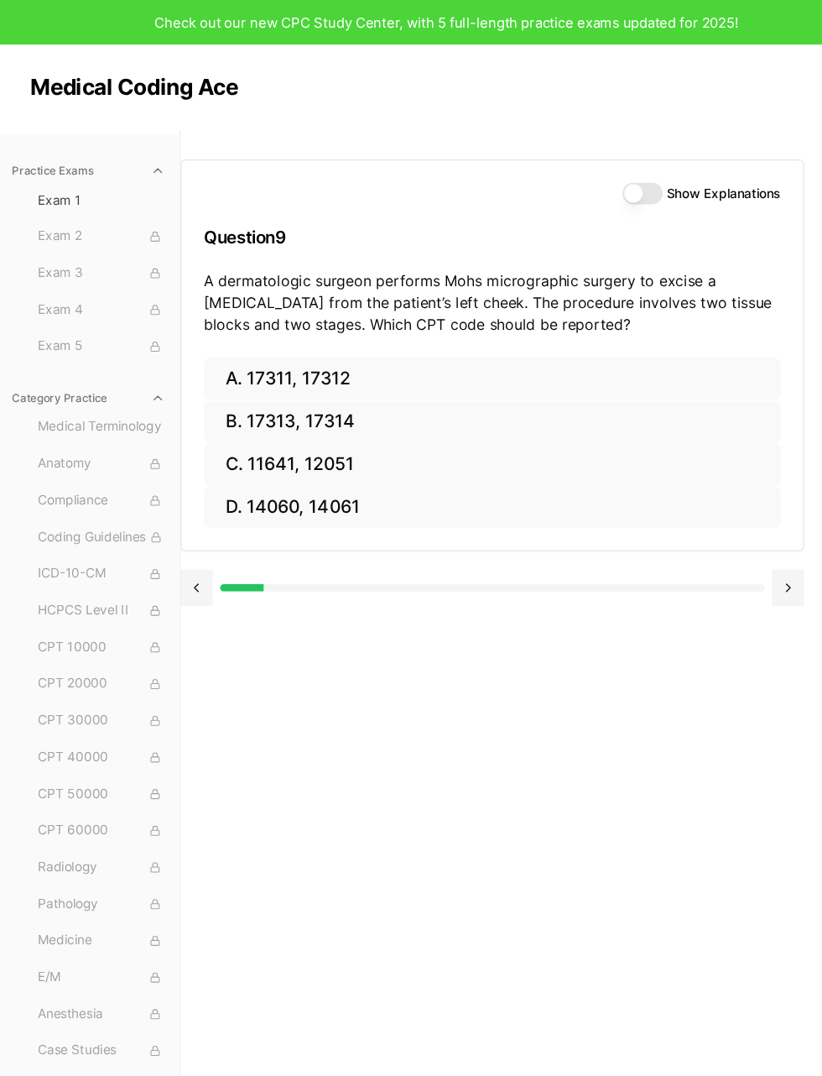
click at [248, 351] on button "A. 17311, 17312" at bounding box center [453, 346] width 529 height 39
